Goal: Information Seeking & Learning: Learn about a topic

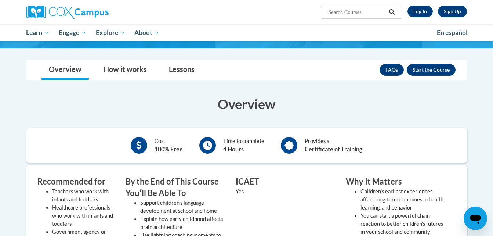
scroll to position [100, 0]
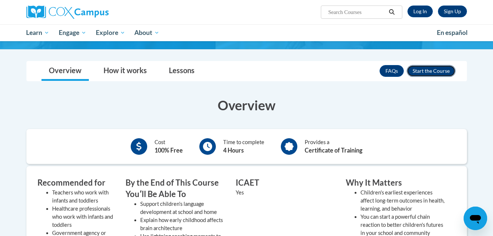
click at [437, 71] on button "Enroll" at bounding box center [431, 71] width 49 height 12
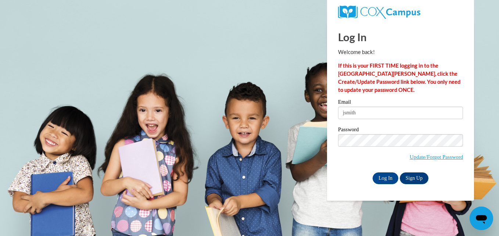
type input "jsmith2563@kctcs.edu"
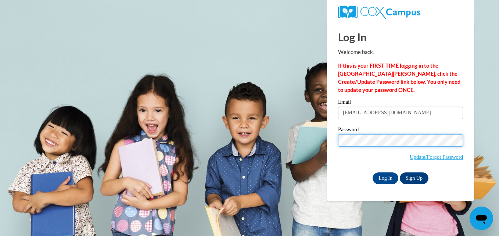
click at [372, 172] on input "Log In" at bounding box center [385, 178] width 26 height 12
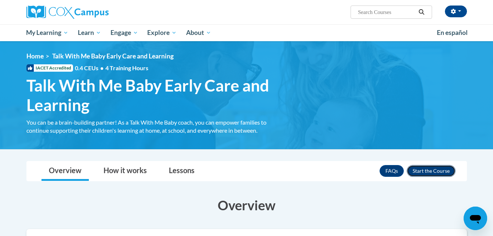
click at [421, 170] on button "Enroll" at bounding box center [431, 171] width 49 height 12
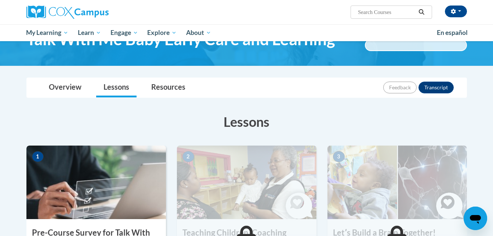
scroll to position [44, 0]
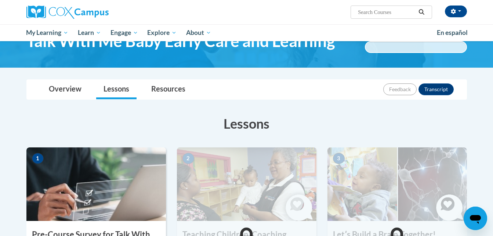
click at [82, 170] on img at bounding box center [96, 183] width 140 height 73
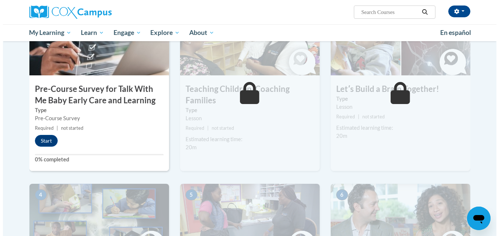
scroll to position [169, 0]
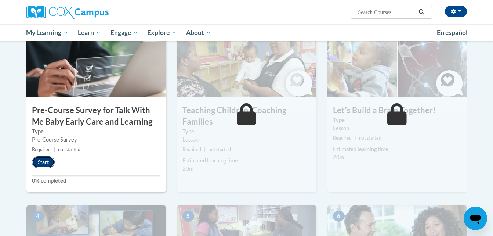
click at [43, 164] on button "Start" at bounding box center [43, 162] width 23 height 12
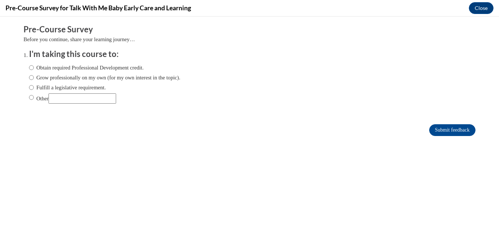
scroll to position [0, 0]
click at [29, 68] on input "Obtain required Professional Development credit." at bounding box center [31, 68] width 5 height 8
radio input "true"
click at [446, 132] on input "Submit feedback" at bounding box center [452, 130] width 46 height 12
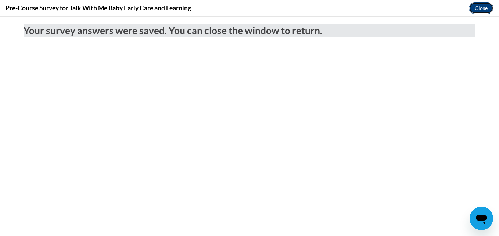
click at [473, 9] on button "Close" at bounding box center [480, 8] width 25 height 12
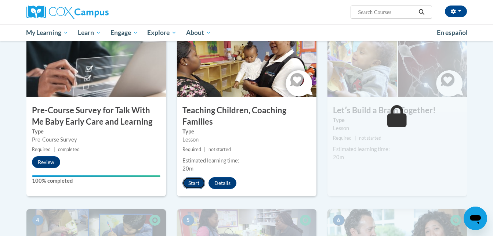
click at [194, 182] on button "Start" at bounding box center [193, 183] width 23 height 12
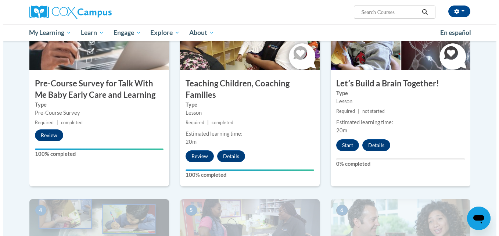
scroll to position [206, 0]
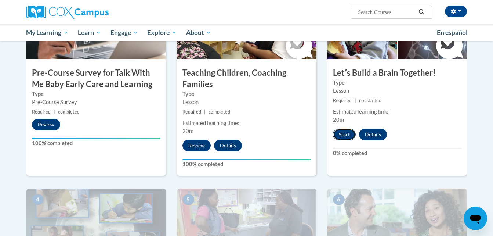
click at [349, 138] on button "Start" at bounding box center [344, 134] width 23 height 12
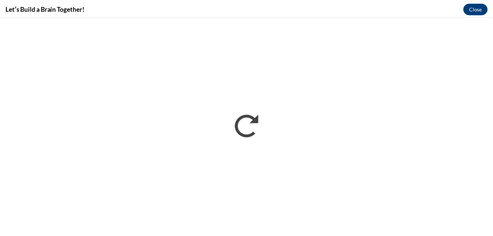
scroll to position [0, 0]
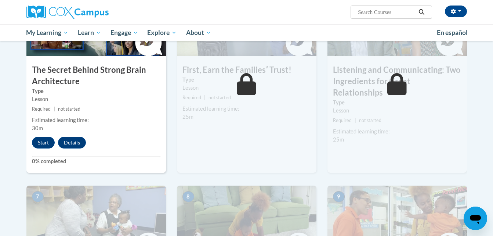
scroll to position [408, 0]
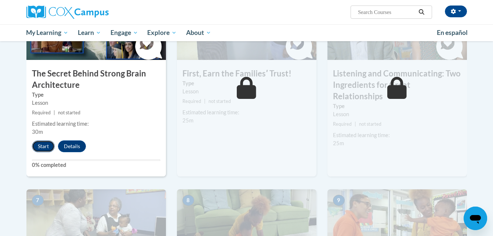
click at [37, 146] on button "Start" at bounding box center [43, 146] width 23 height 12
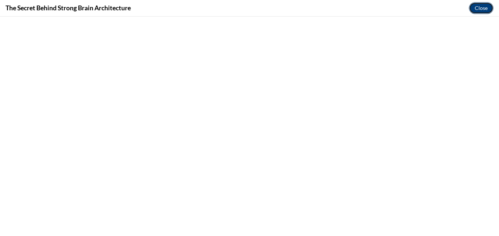
click at [482, 12] on button "Close" at bounding box center [480, 8] width 25 height 12
